Goal: Task Accomplishment & Management: Use online tool/utility

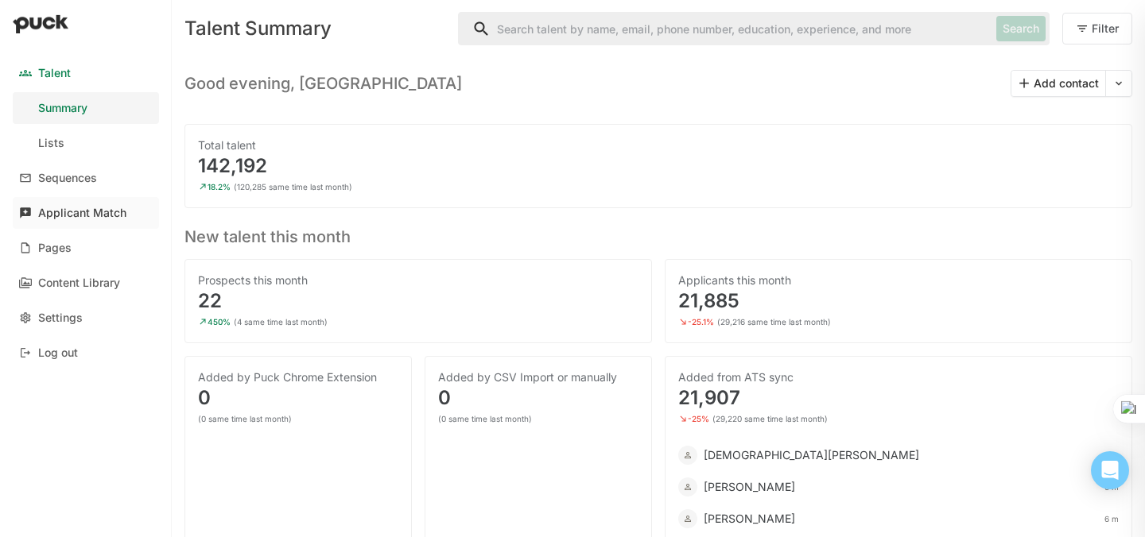
click at [83, 209] on div "Applicant Match" at bounding box center [82, 214] width 88 height 14
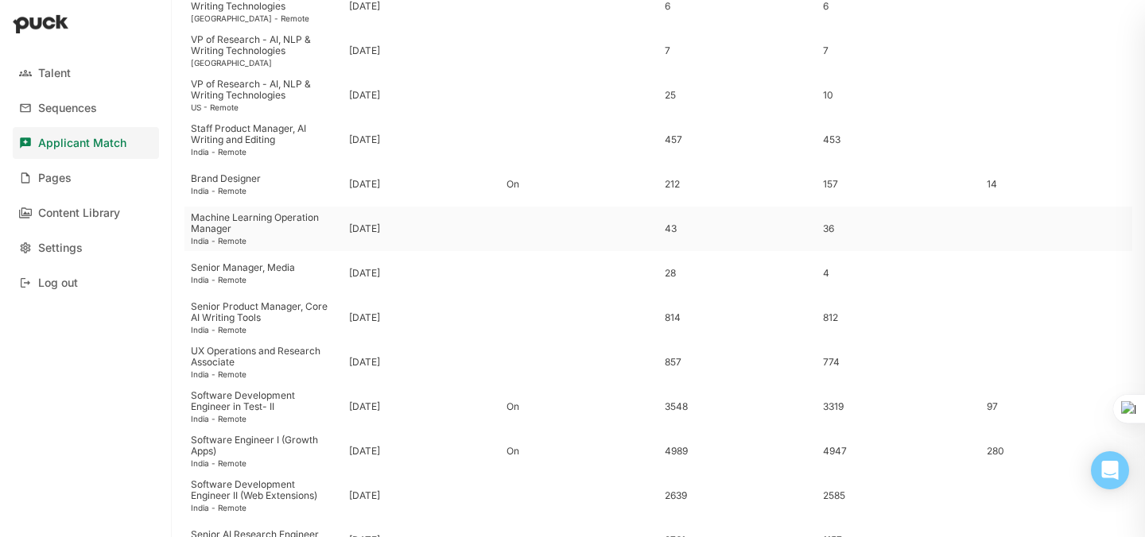
scroll to position [354, 0]
click at [269, 395] on div "Software Development Engineer in Test- II" at bounding box center [263, 400] width 145 height 23
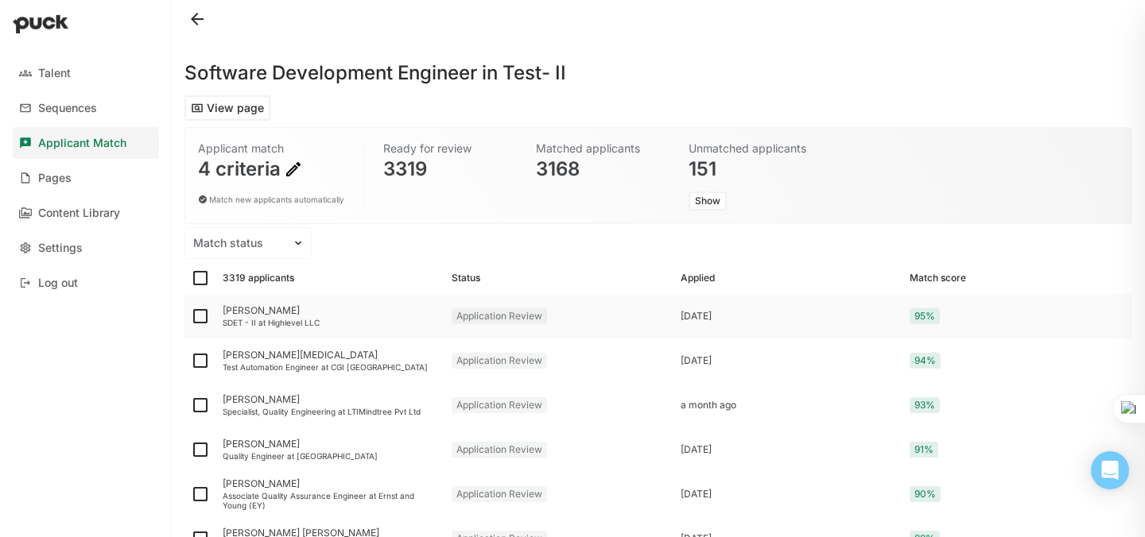
click at [246, 308] on div "Kiran Kiran" at bounding box center [331, 310] width 216 height 11
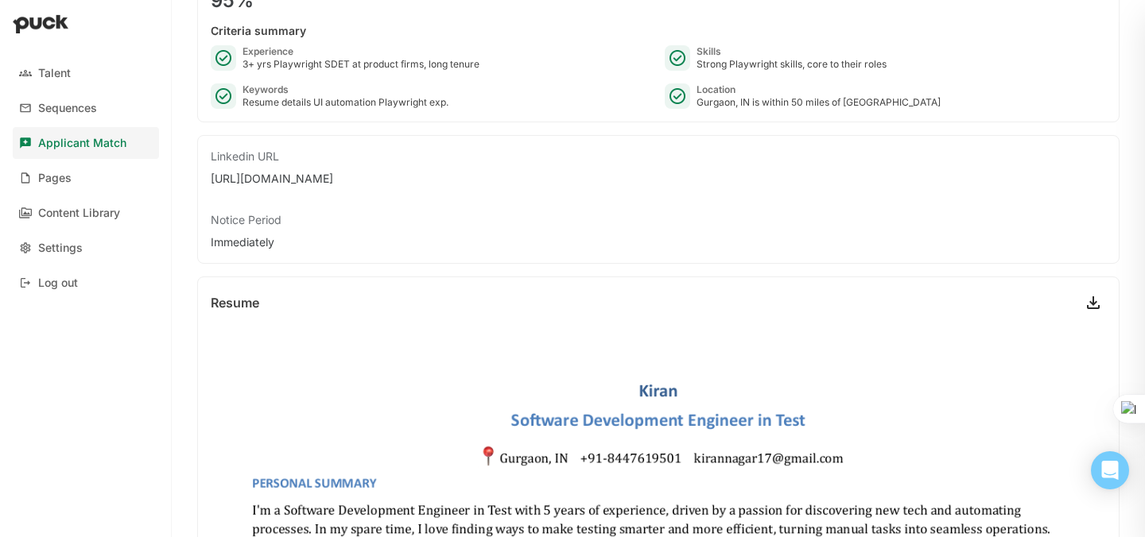
scroll to position [206, 0]
drag, startPoint x: 436, startPoint y: 177, endPoint x: 205, endPoint y: 180, distance: 230.5
click at [205, 180] on div "Linkedin URL https://www.linkedin.com/in/kiran-nagar/ Notice Period Immediately" at bounding box center [658, 200] width 922 height 129
copy div "https://www.linkedin.com/in/kiran-nagar/"
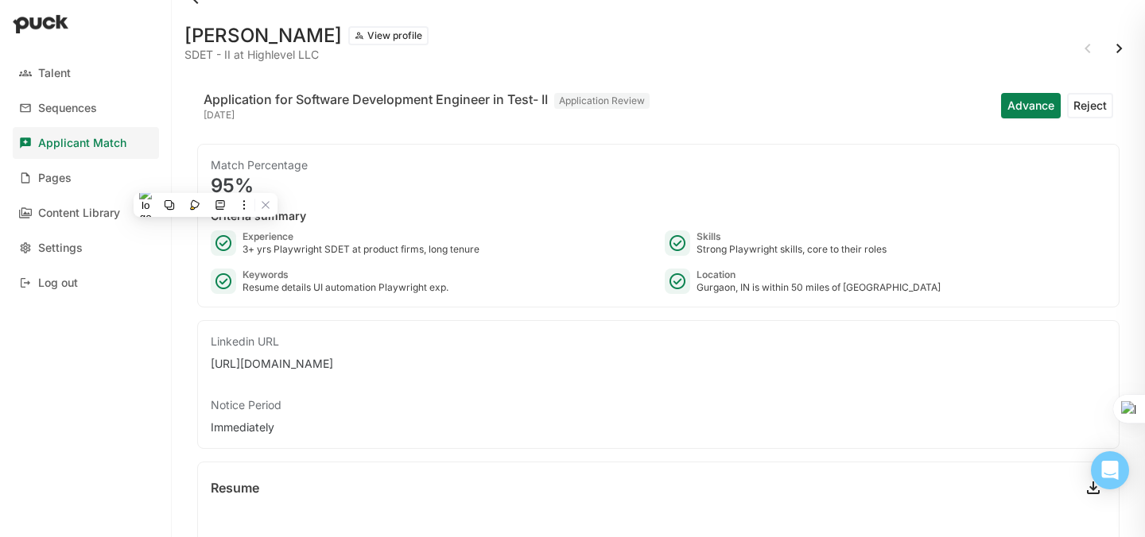
scroll to position [0, 0]
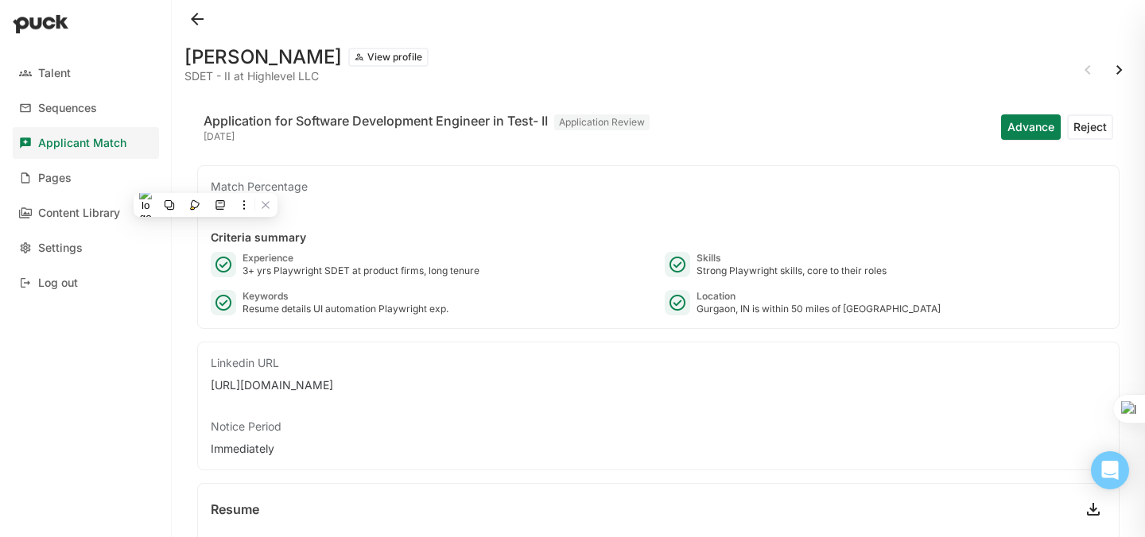
click at [1016, 129] on button "Advance" at bounding box center [1031, 126] width 60 height 25
click at [199, 19] on button at bounding box center [196, 18] width 25 height 25
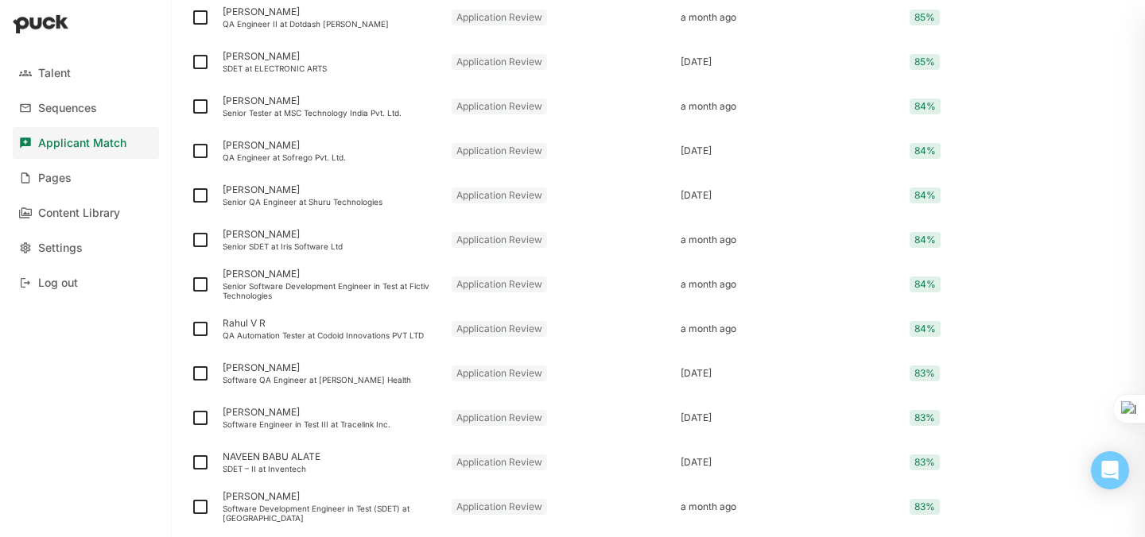
scroll to position [1242, 0]
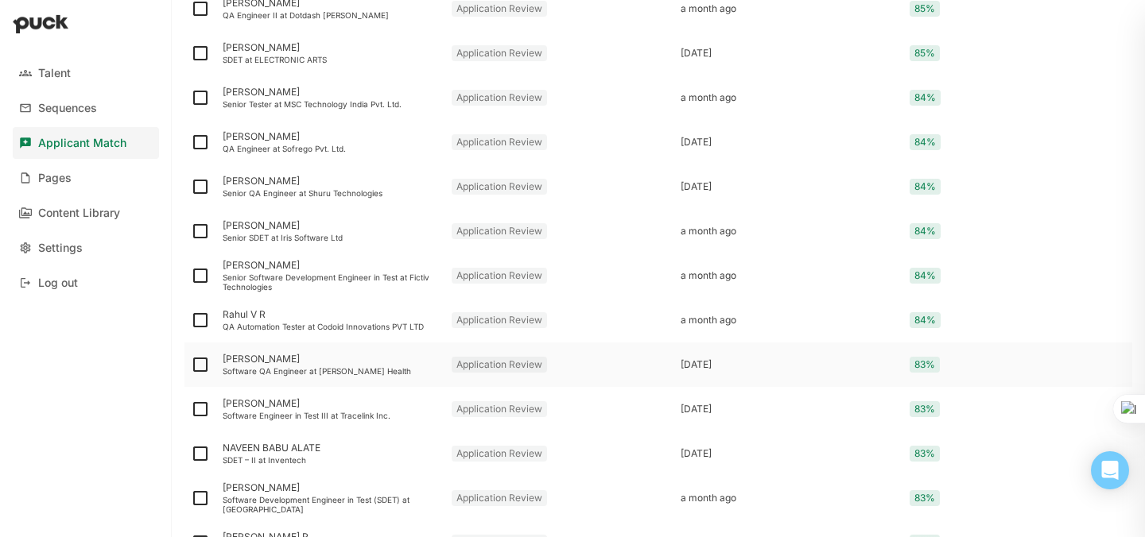
click at [264, 362] on div "[PERSON_NAME]" at bounding box center [331, 359] width 216 height 11
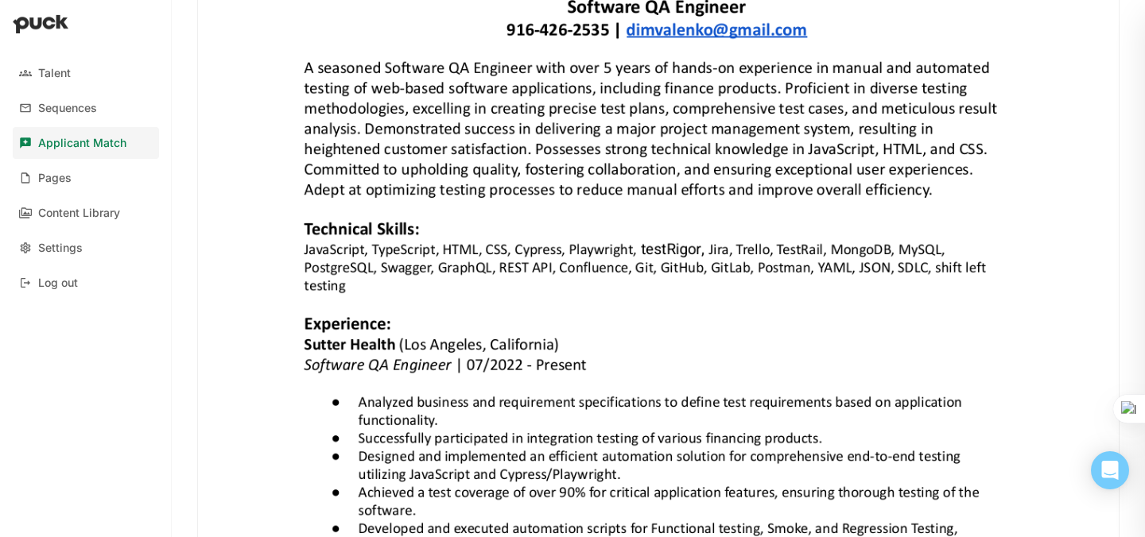
scroll to position [548, 0]
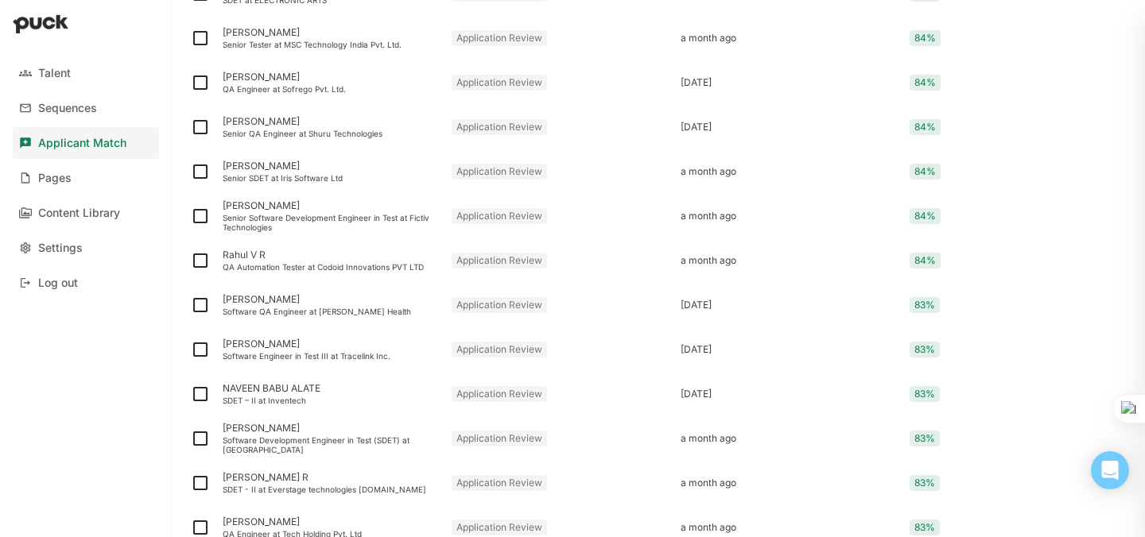
scroll to position [1336, 0]
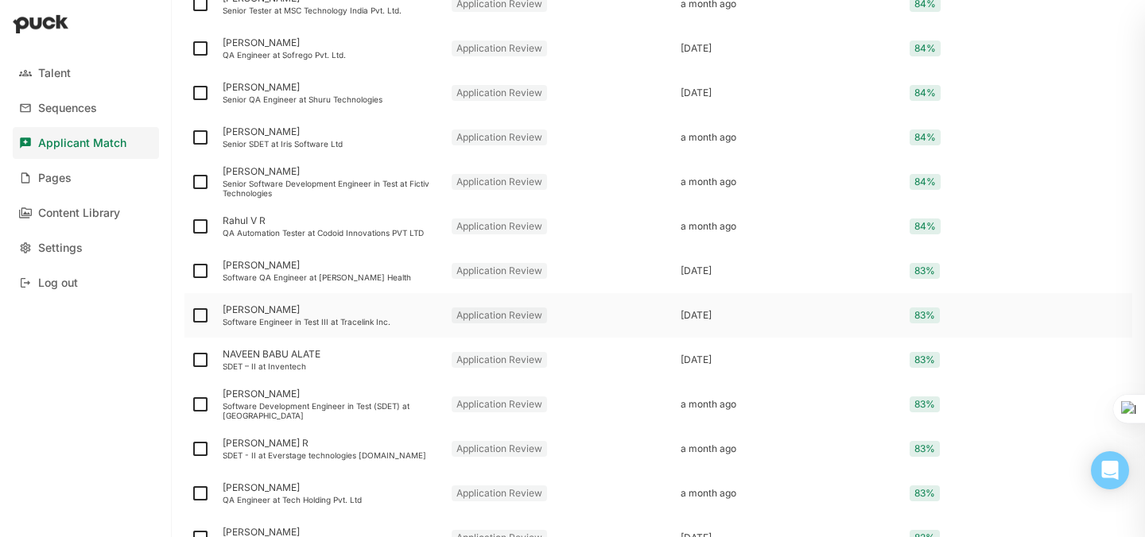
click at [247, 314] on div "[PERSON_NAME]" at bounding box center [331, 309] width 216 height 11
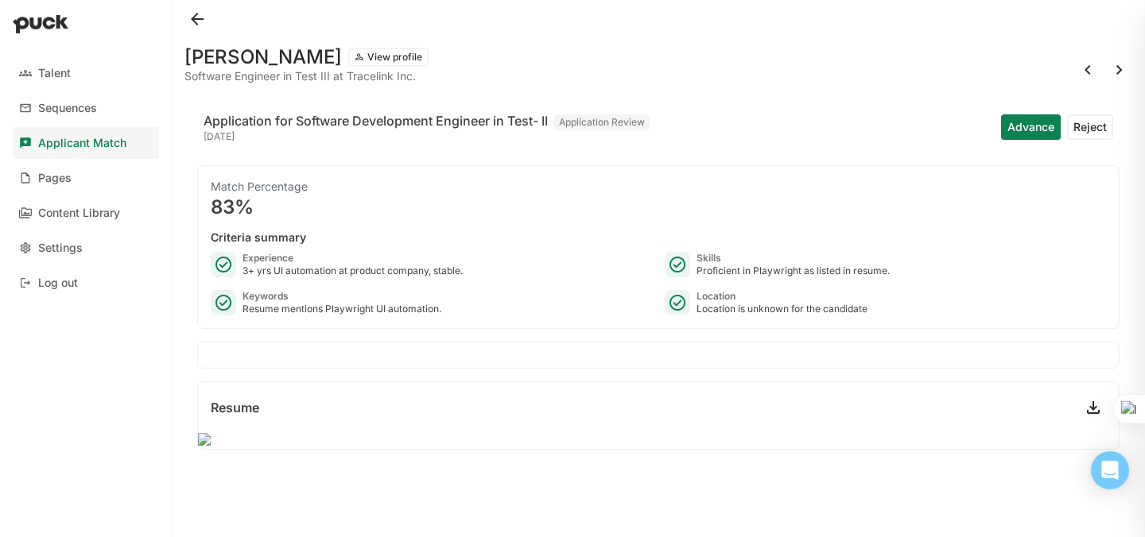
click at [193, 17] on button at bounding box center [196, 18] width 25 height 25
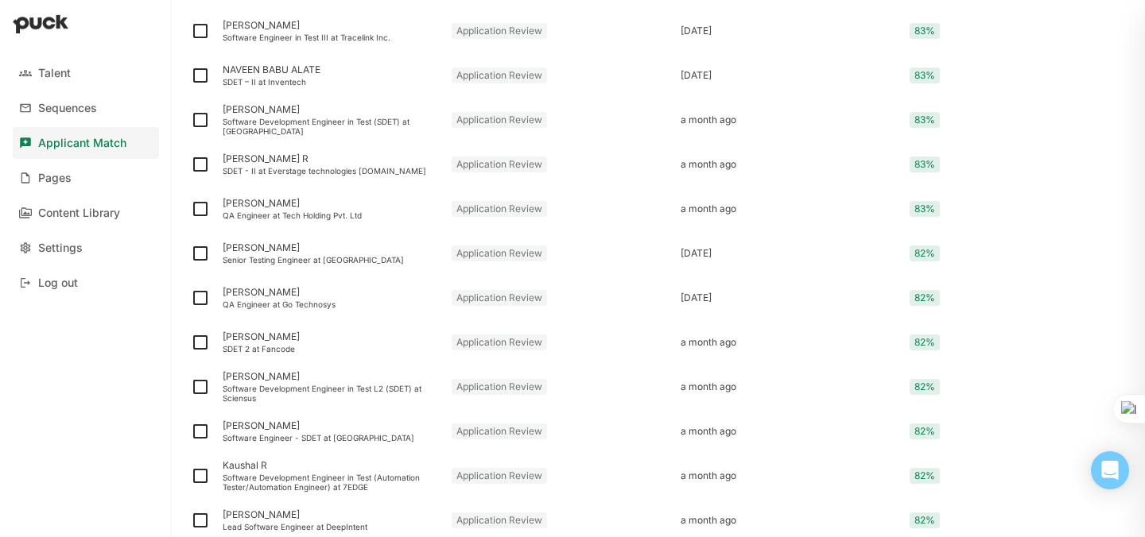
scroll to position [1579, 0]
click at [254, 248] on div "[PERSON_NAME]" at bounding box center [331, 245] width 216 height 11
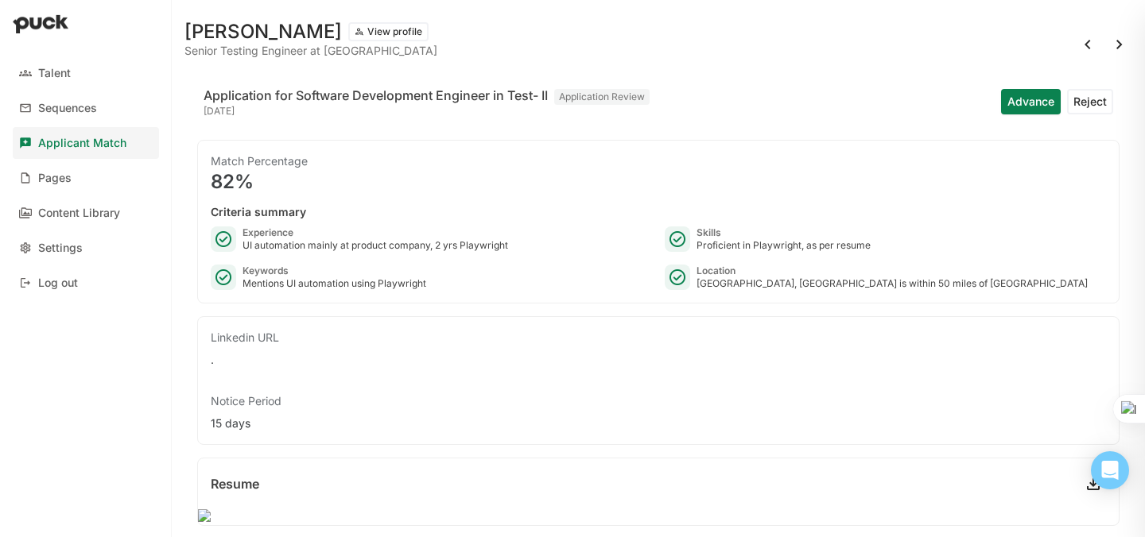
scroll to position [26, 0]
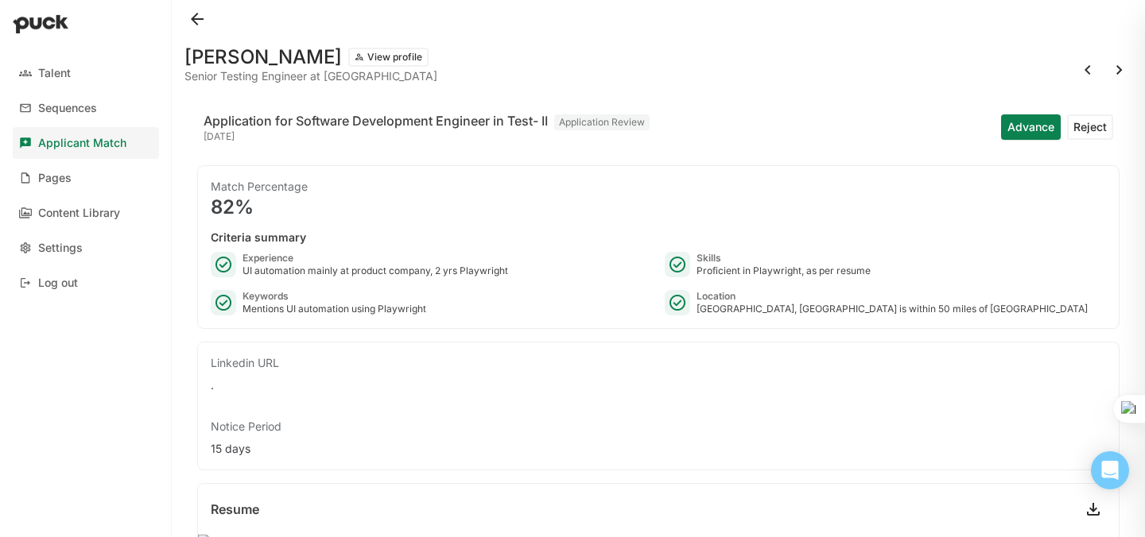
click at [197, 22] on button at bounding box center [196, 18] width 25 height 25
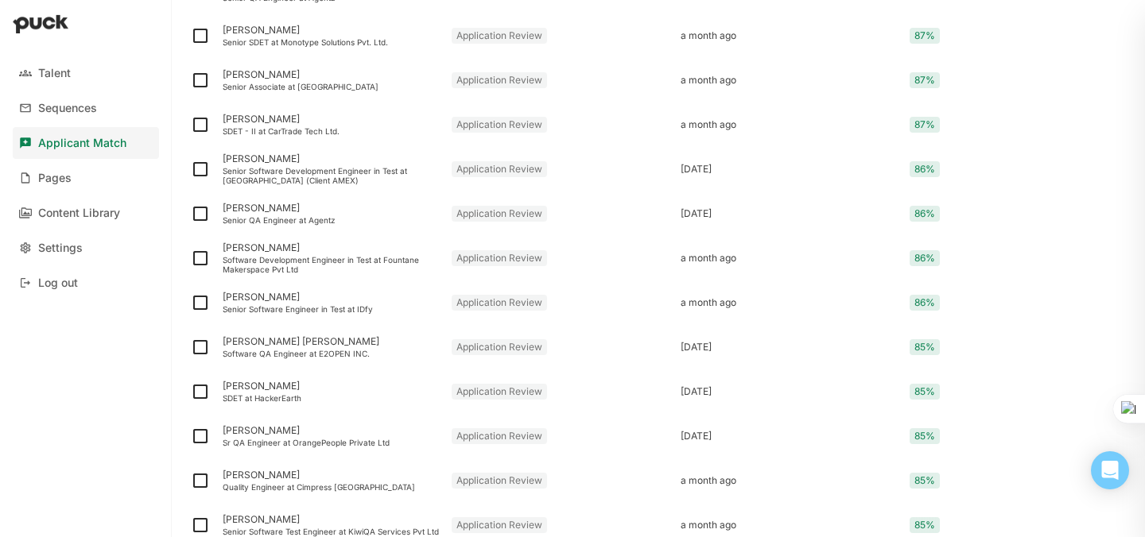
scroll to position [509, 0]
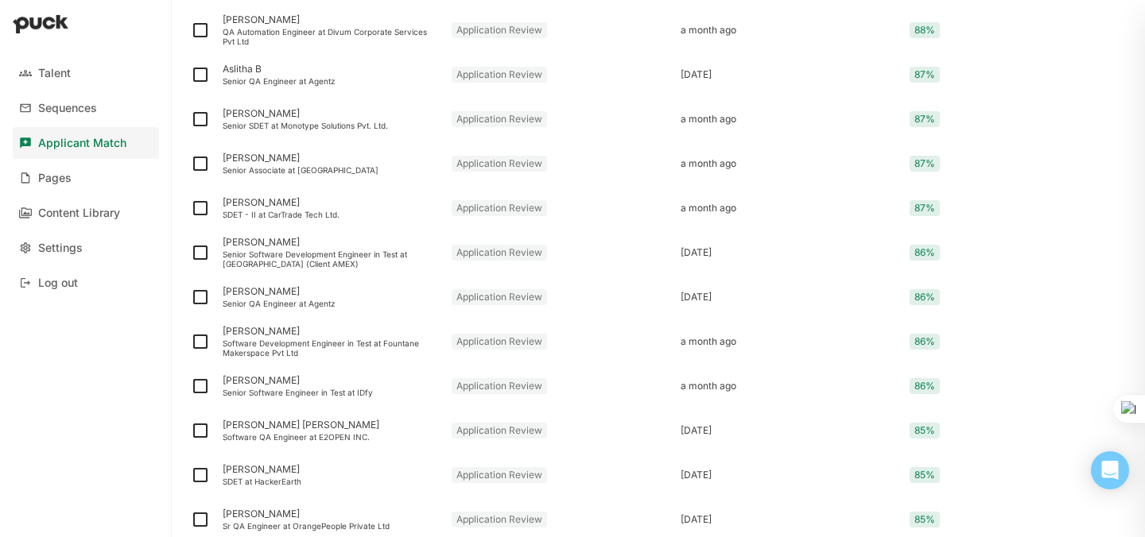
click at [95, 147] on div "Applicant Match" at bounding box center [82, 144] width 88 height 14
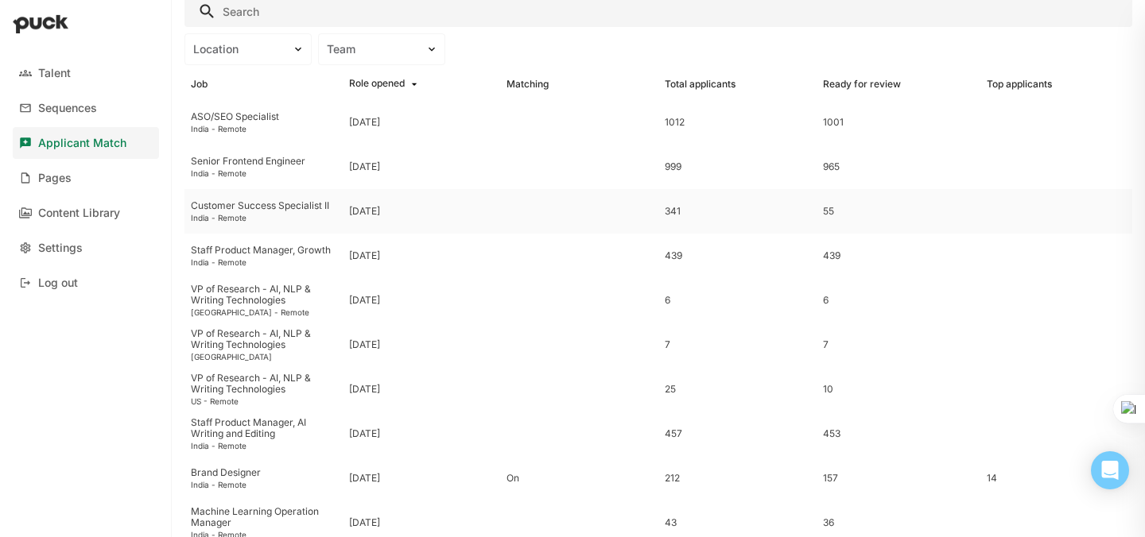
scroll to position [61, 0]
click at [258, 204] on div "Customer Success Specialist II" at bounding box center [263, 203] width 145 height 11
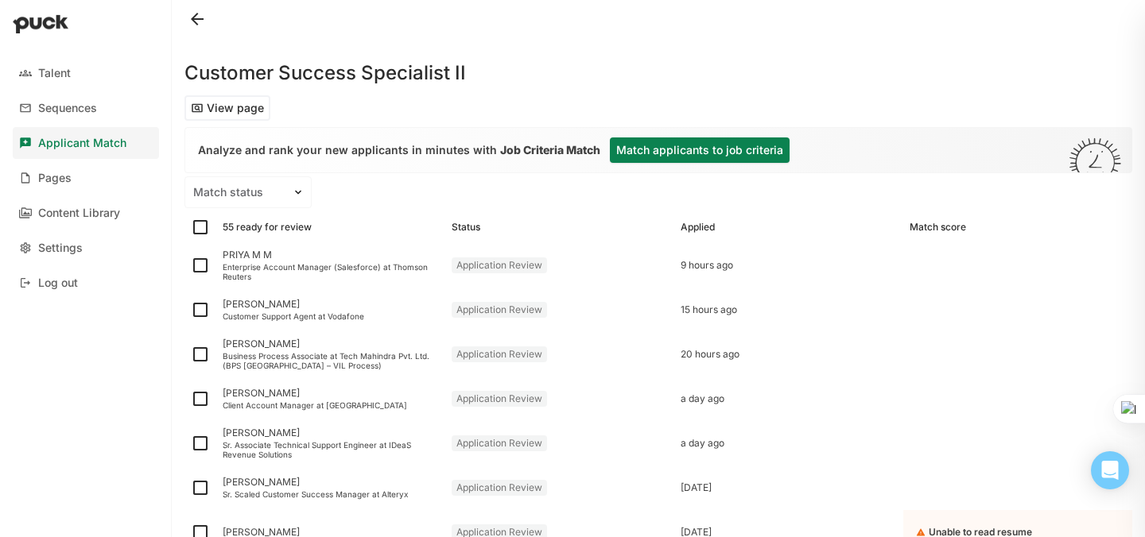
click at [701, 147] on button "Match applicants to job criteria" at bounding box center [700, 150] width 180 height 25
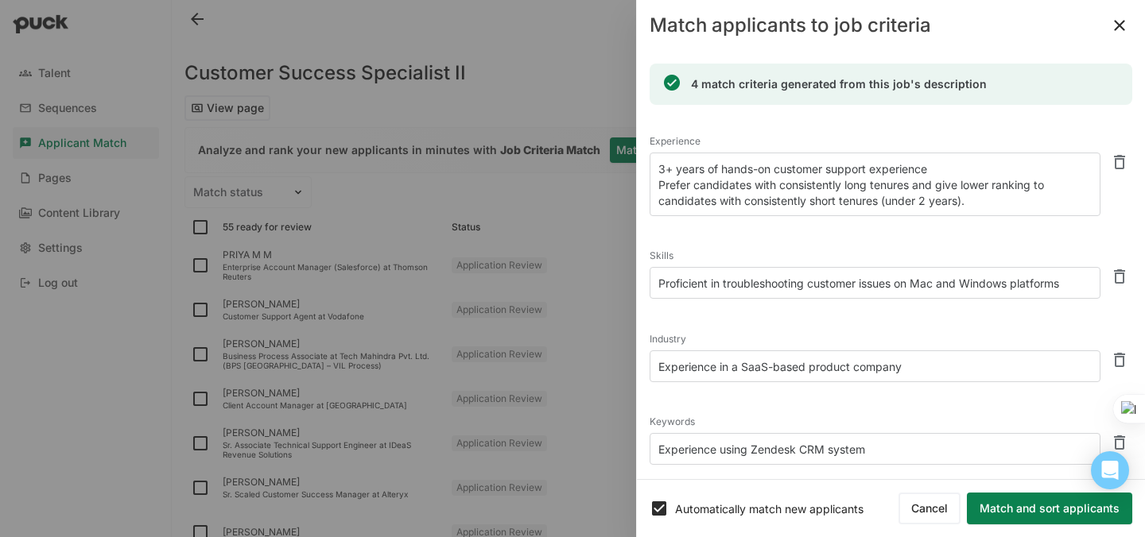
click at [944, 171] on textarea "3+ years of hands-on customer support experience Prefer candidates with consist…" at bounding box center [874, 185] width 451 height 64
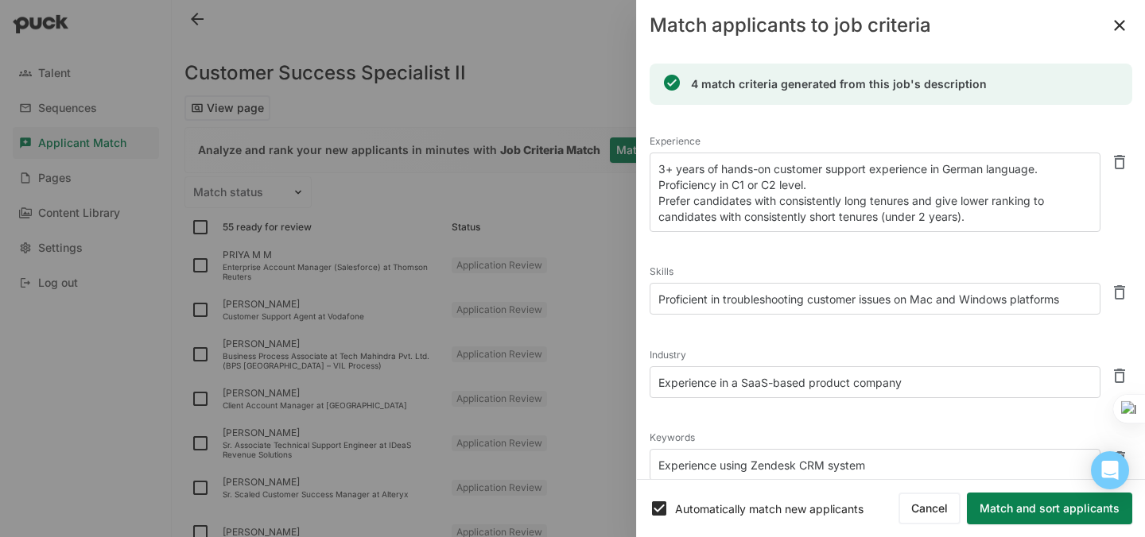
click at [929, 216] on textarea "3+ years of hands-on customer support experience in German language. Proficienc…" at bounding box center [874, 192] width 451 height 79
click at [986, 224] on textarea "3+ years of hands-on customer support experience in German language. Proficienc…" at bounding box center [874, 192] width 451 height 79
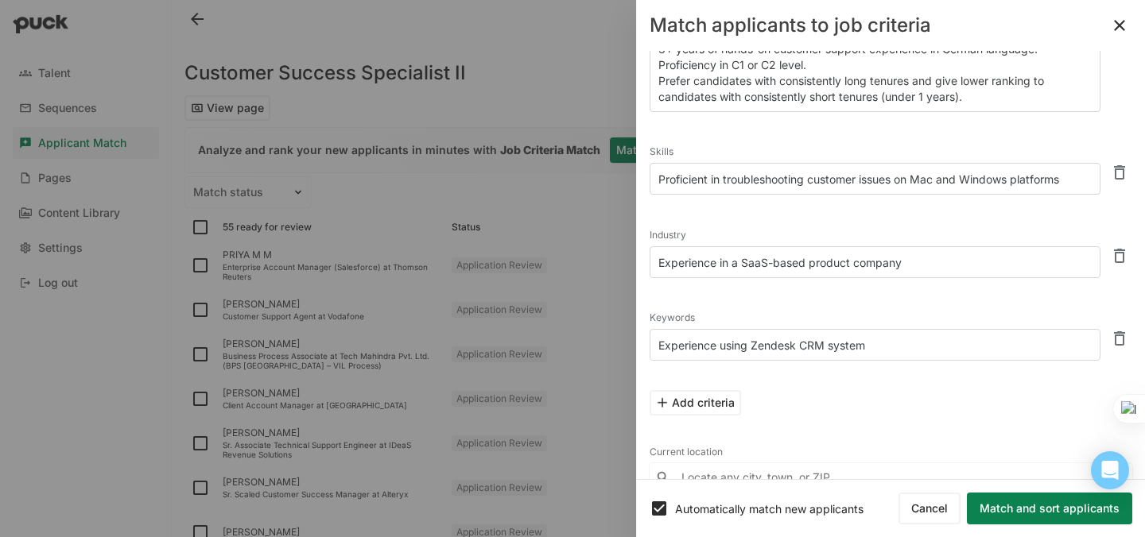
scroll to position [96, 0]
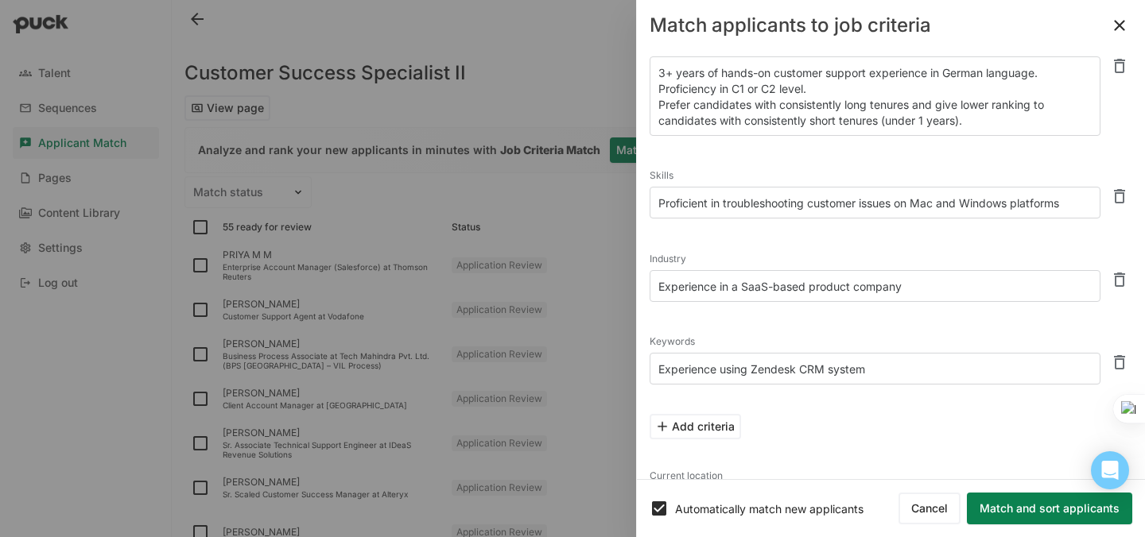
type textarea "3+ years of hands-on customer support experience in German language. Proficienc…"
click at [719, 207] on textarea "Proficient in troubleshooting customer issues on Mac and Windows platforms" at bounding box center [874, 203] width 451 height 32
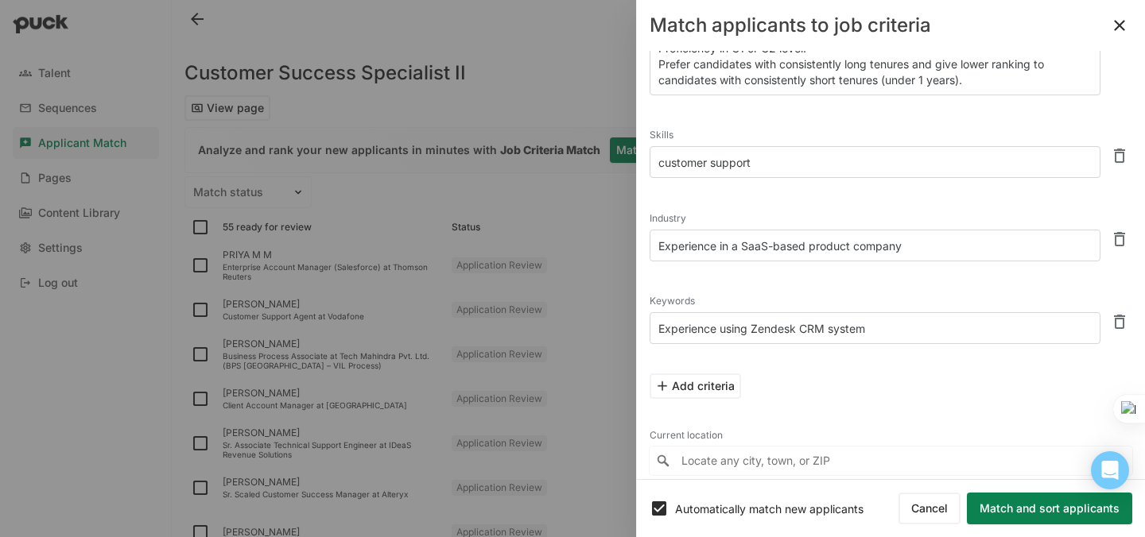
scroll to position [167, 0]
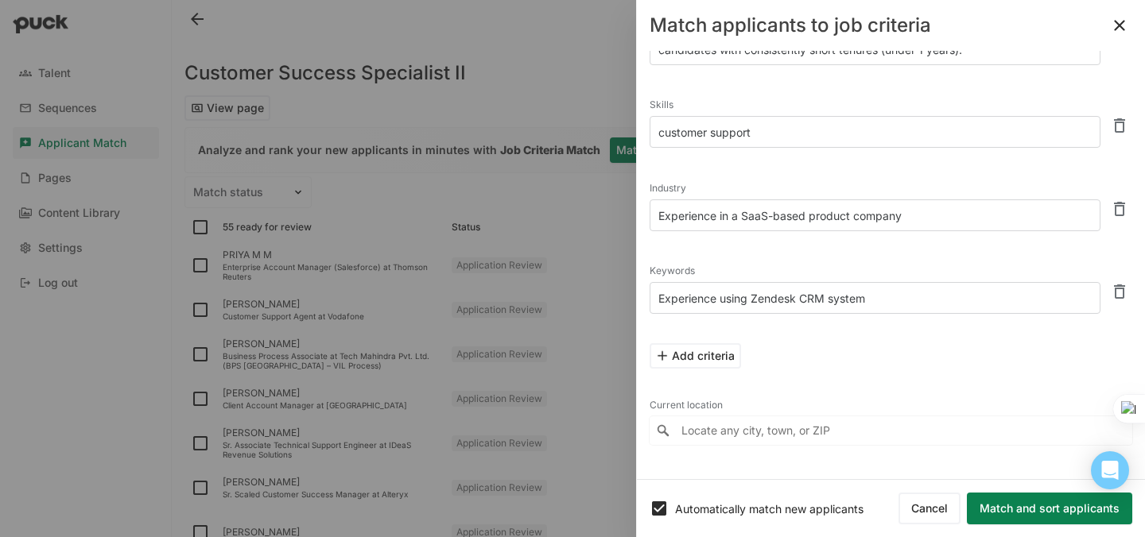
type textarea "customer support"
click at [1013, 512] on button "Match and sort applicants" at bounding box center [1049, 509] width 165 height 32
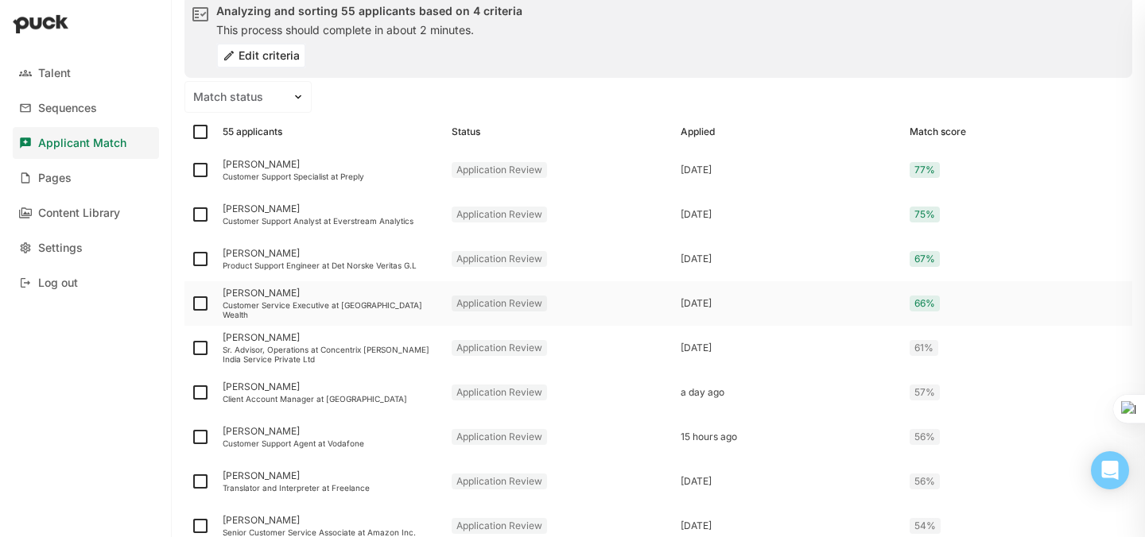
scroll to position [127, 0]
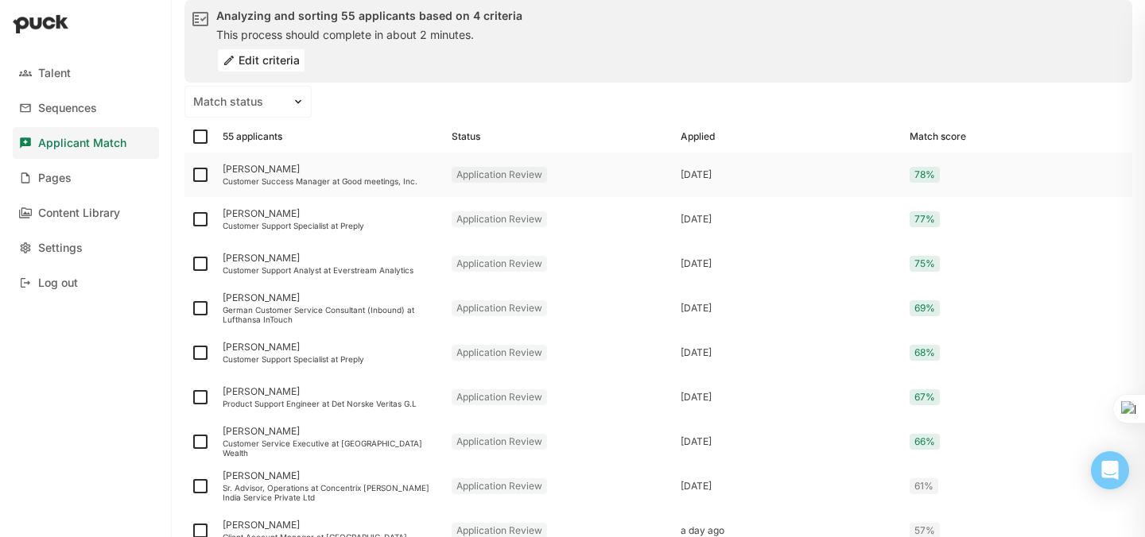
click at [268, 171] on div "[PERSON_NAME]" at bounding box center [331, 169] width 216 height 11
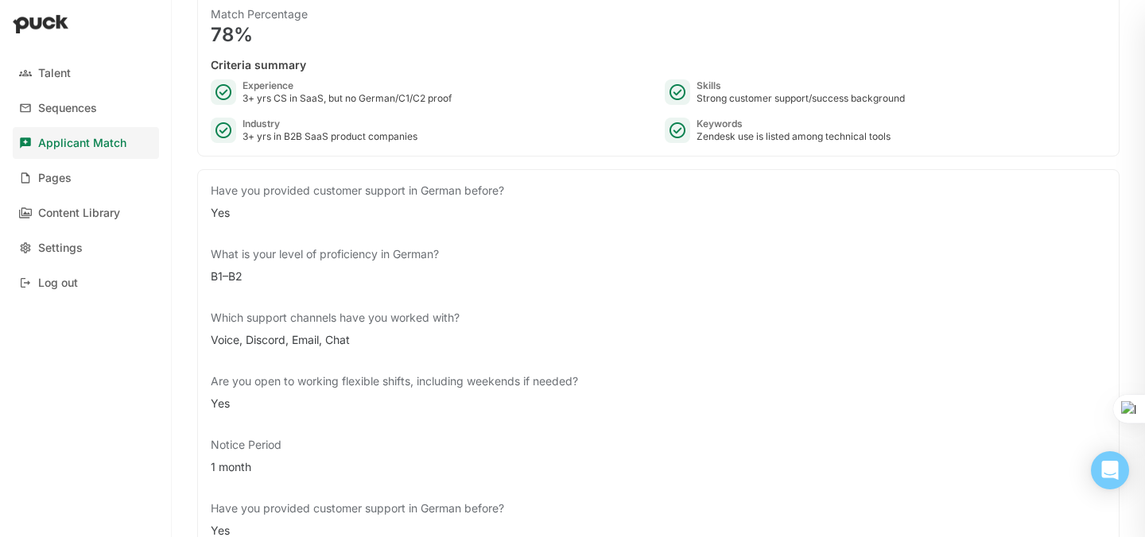
scroll to position [2, 0]
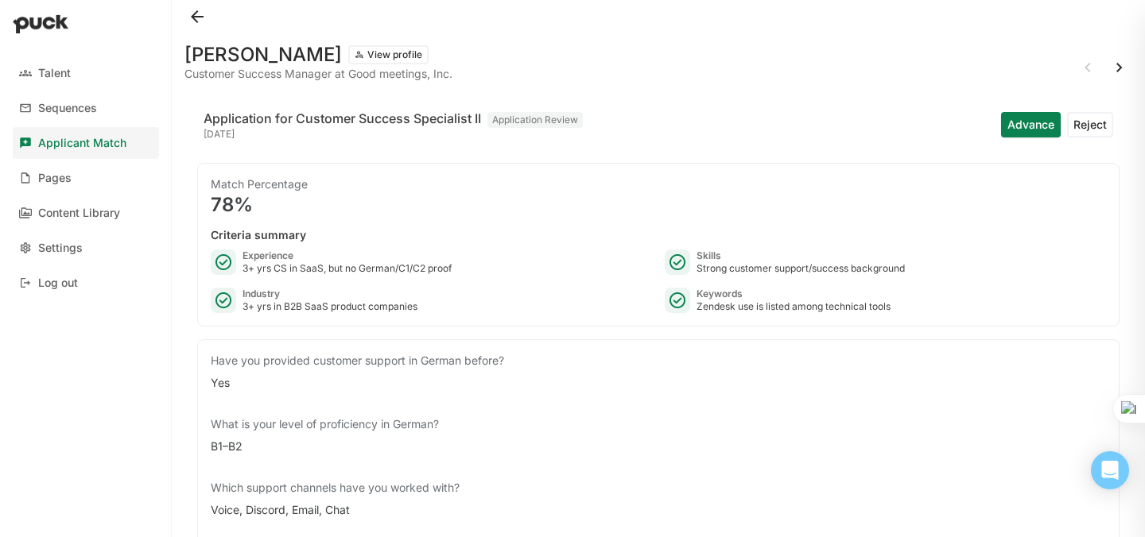
click at [194, 9] on button at bounding box center [196, 16] width 25 height 25
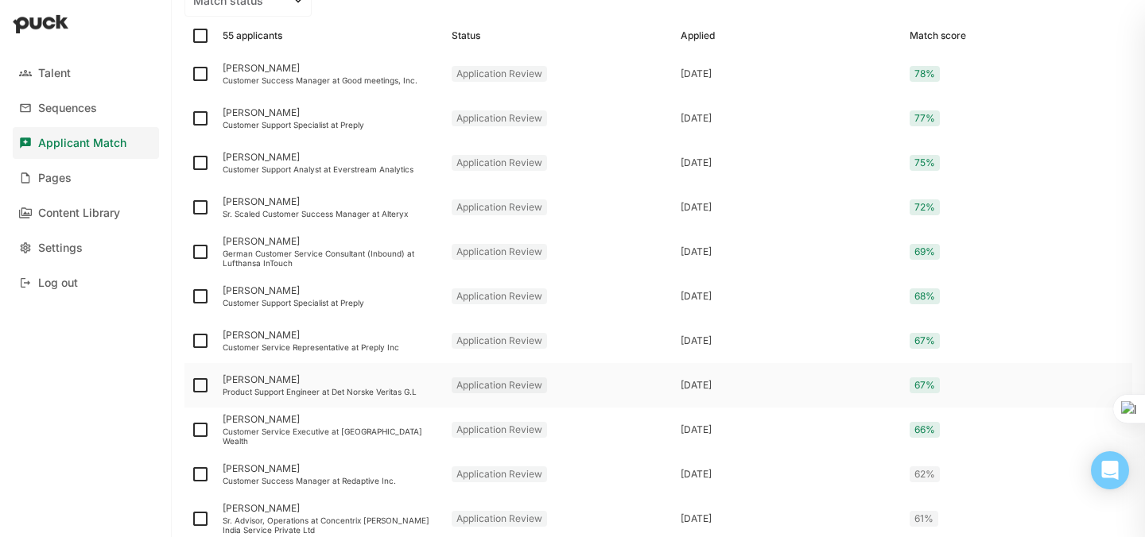
scroll to position [254, 0]
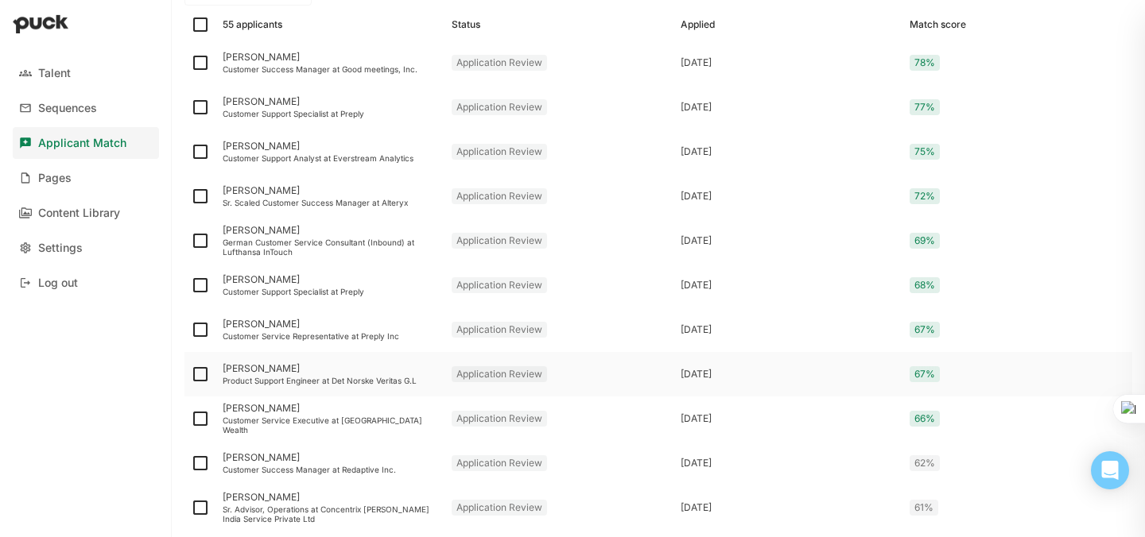
click at [262, 371] on div "[PERSON_NAME]" at bounding box center [331, 368] width 216 height 11
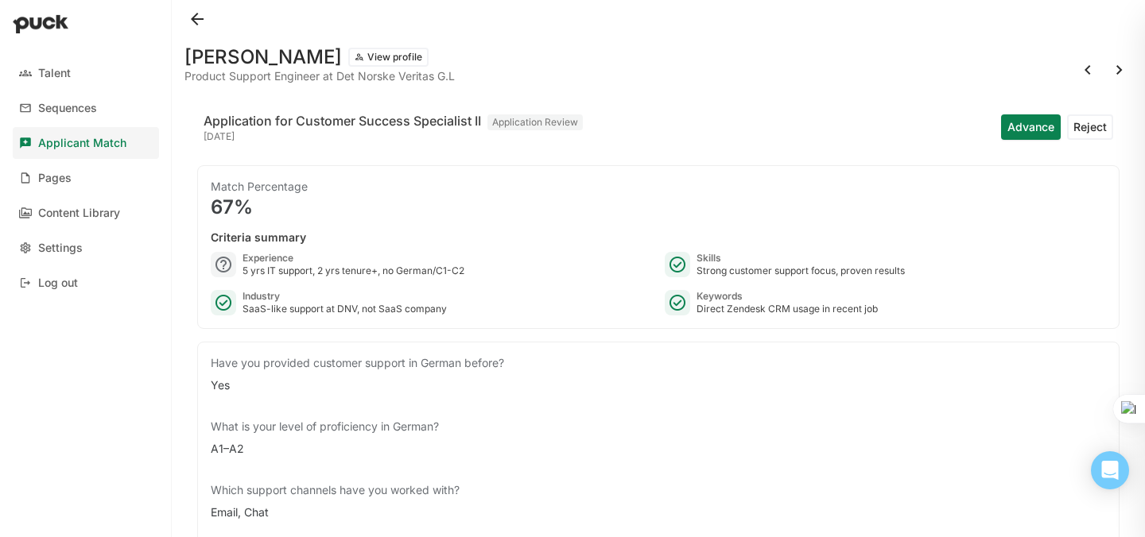
click at [196, 21] on button at bounding box center [196, 18] width 25 height 25
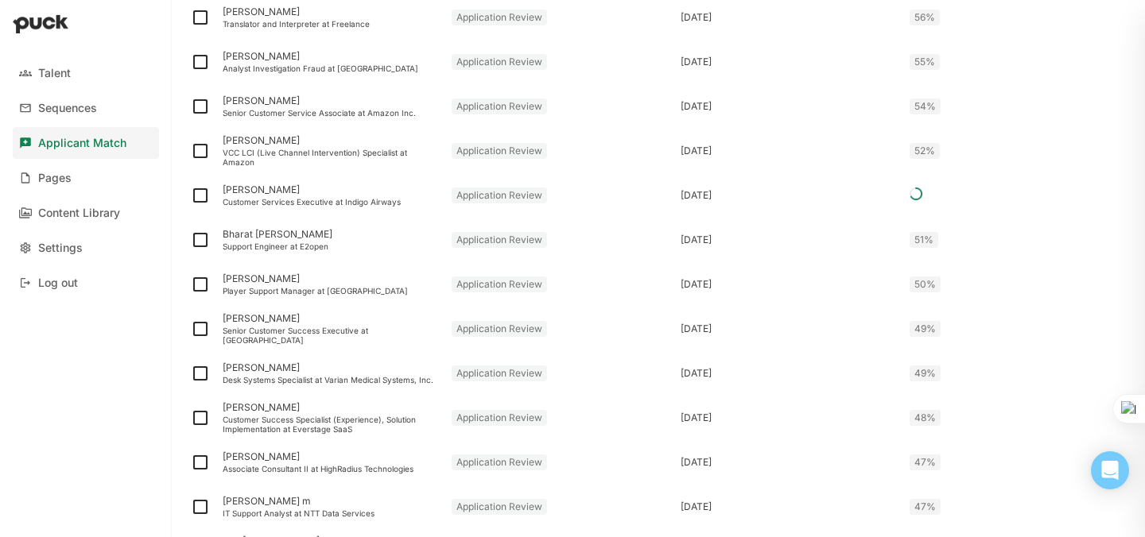
scroll to position [925, 0]
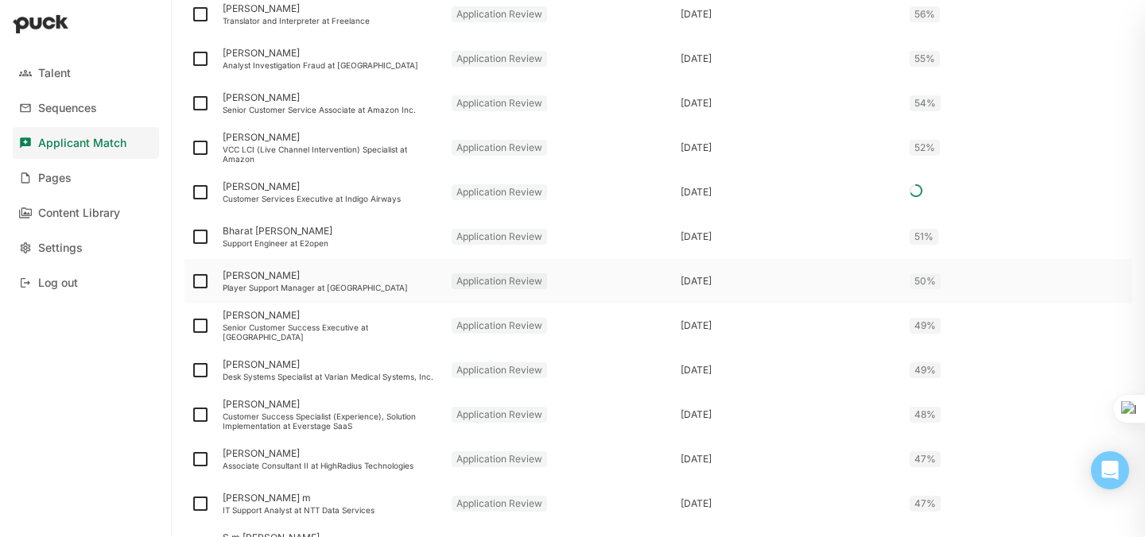
click at [271, 277] on div "[PERSON_NAME]" at bounding box center [331, 275] width 216 height 11
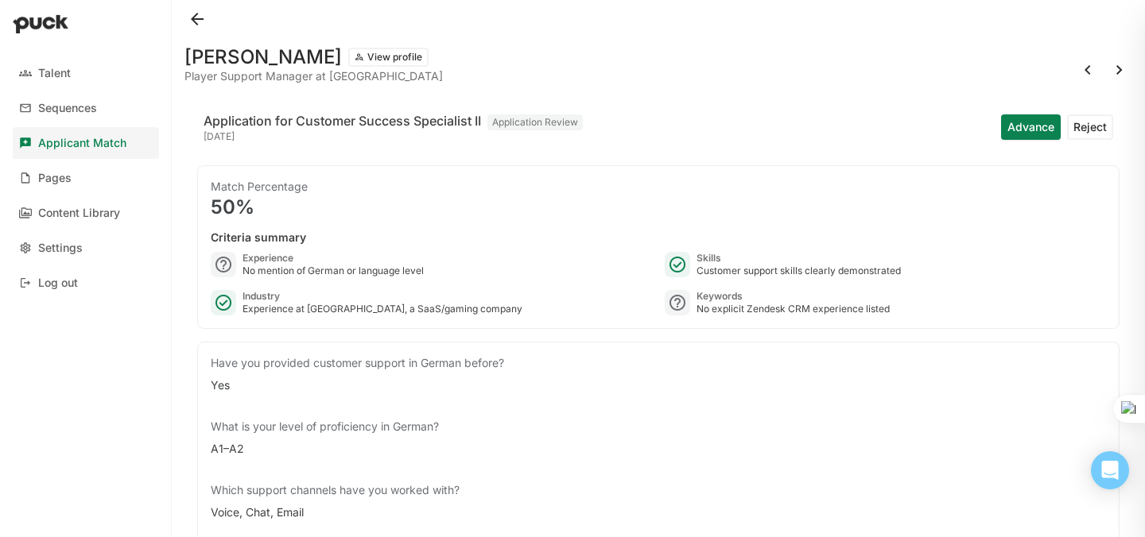
click at [194, 23] on button at bounding box center [196, 18] width 25 height 25
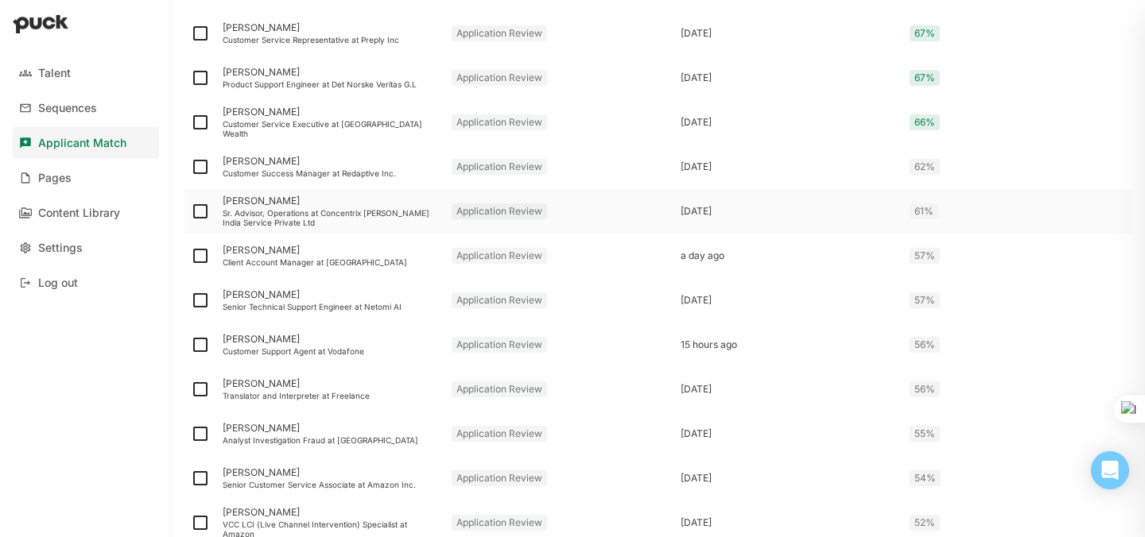
scroll to position [552, 0]
click at [239, 293] on div "[PERSON_NAME]" at bounding box center [331, 292] width 216 height 11
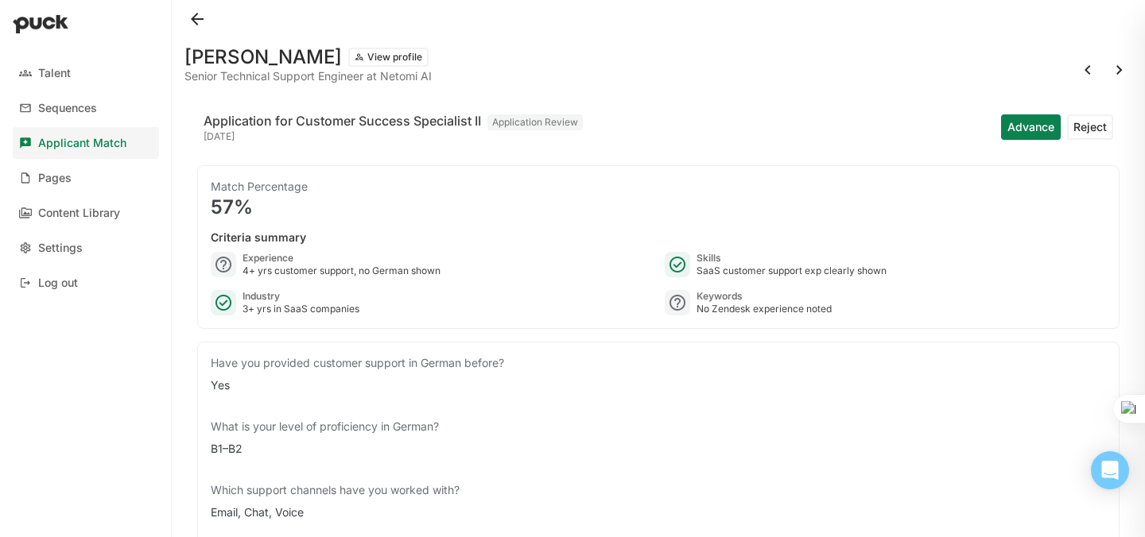
click at [194, 17] on button at bounding box center [196, 18] width 25 height 25
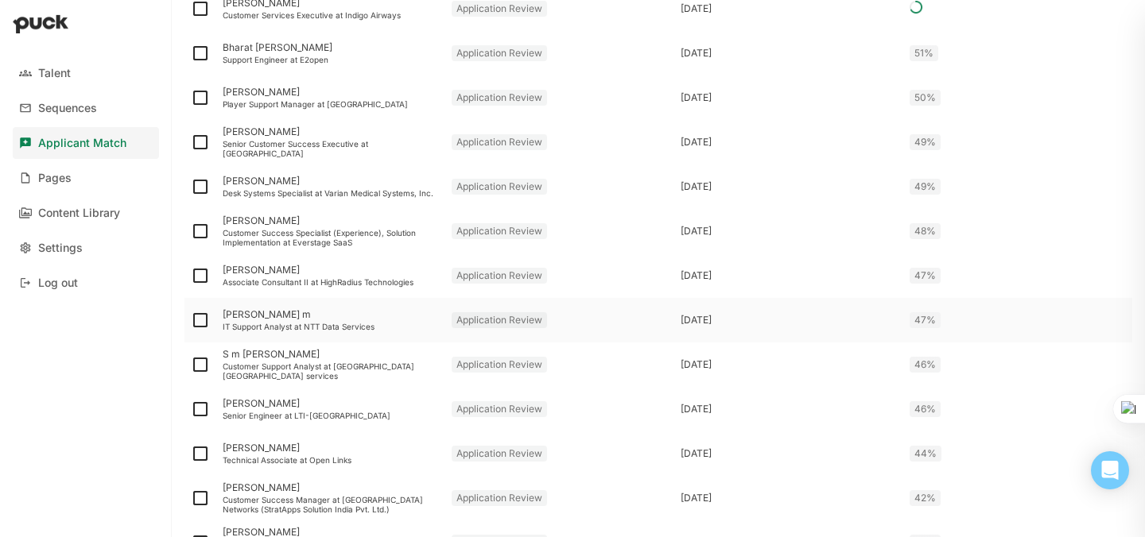
scroll to position [1116, 0]
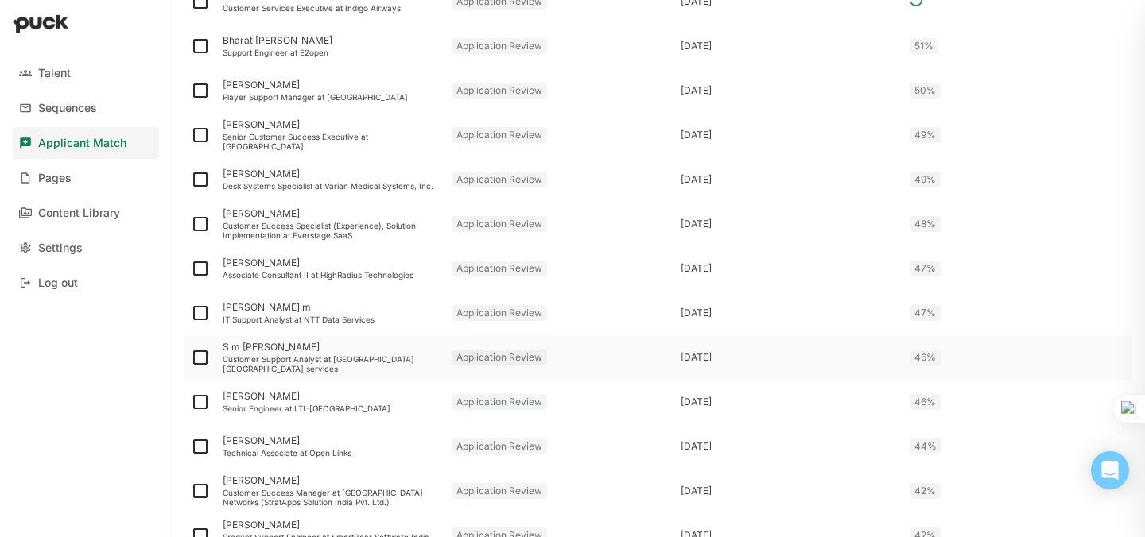
click at [251, 348] on div "S m [PERSON_NAME]" at bounding box center [331, 347] width 216 height 11
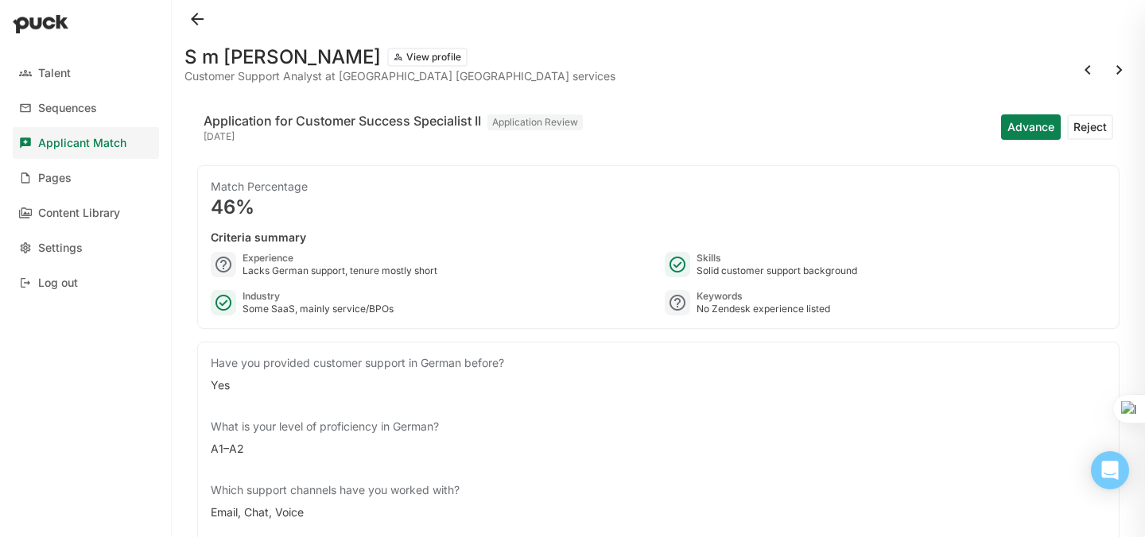
click at [203, 32] on div at bounding box center [657, 19] width 947 height 38
click at [199, 23] on button at bounding box center [196, 18] width 25 height 25
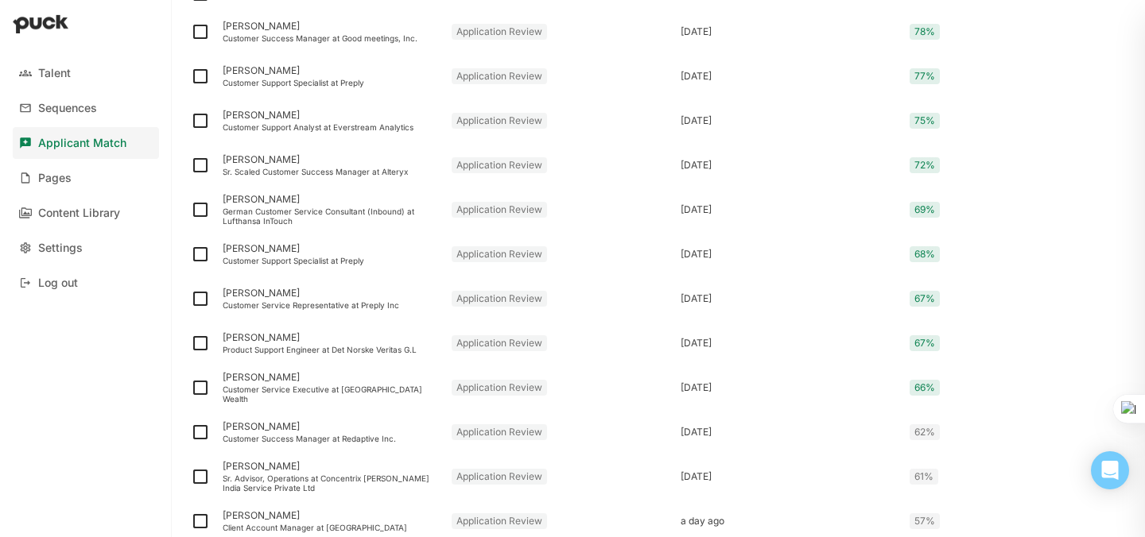
scroll to position [279, 0]
